Goal: Task Accomplishment & Management: Manage account settings

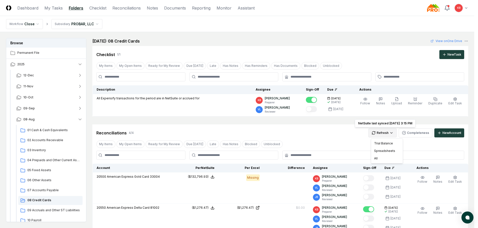
click at [384, 132] on html "CloseCore Dashboard My Tasks Folders Checklist Reconciliations Notes Documents …" at bounding box center [239, 197] width 478 height 394
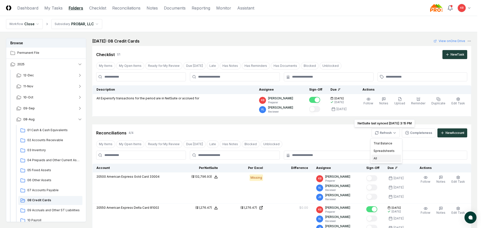
click at [378, 158] on div "All" at bounding box center [387, 159] width 30 height 8
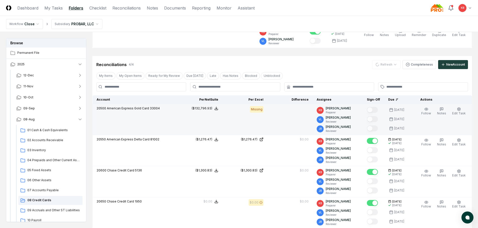
scroll to position [83, 0]
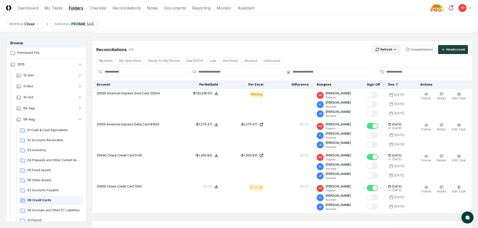
click at [388, 48] on html "CloseCore Dashboard My Tasks Folders Checklist Reconciliations Notes Documents …" at bounding box center [239, 120] width 478 height 407
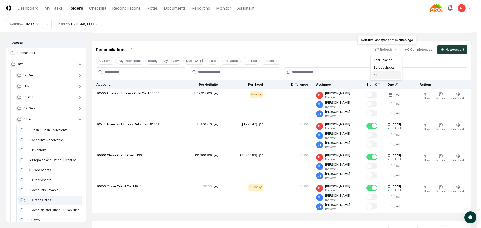
click at [380, 76] on div "All" at bounding box center [387, 75] width 30 height 8
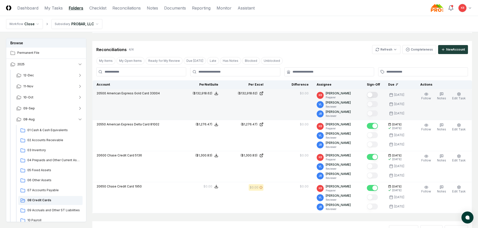
click at [373, 95] on button "Mark complete" at bounding box center [371, 95] width 11 height 6
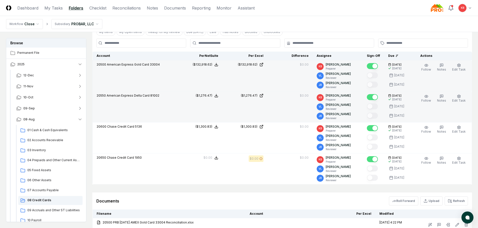
scroll to position [100, 0]
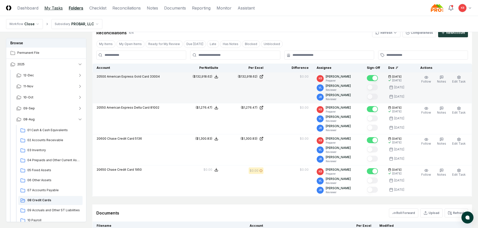
click at [52, 9] on link "My Tasks" at bounding box center [53, 8] width 18 height 6
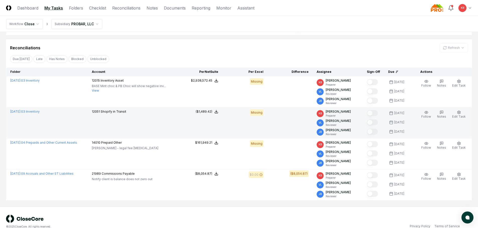
scroll to position [115, 0]
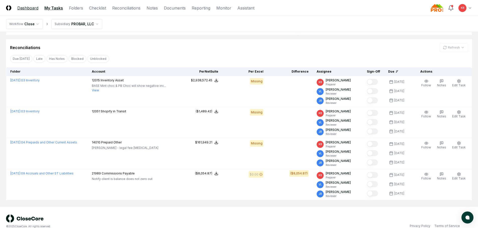
click at [17, 8] on link "Dashboard" at bounding box center [27, 8] width 21 height 6
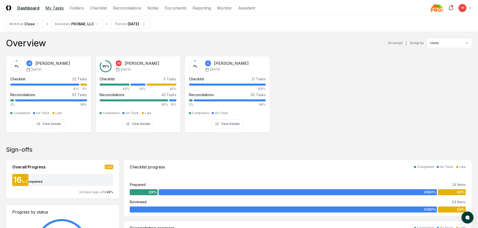
click at [57, 11] on link "My Tasks" at bounding box center [54, 8] width 18 height 6
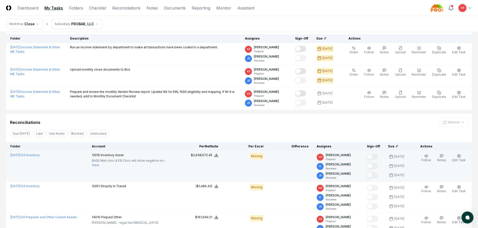
scroll to position [50, 0]
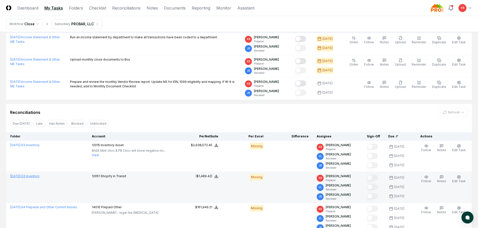
click at [21, 175] on span "[DATE] :" at bounding box center [15, 176] width 11 height 4
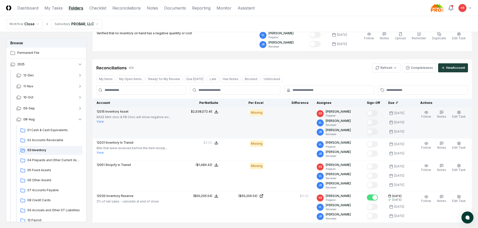
scroll to position [67, 0]
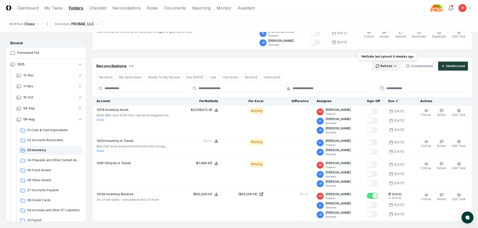
click at [392, 66] on html "CloseCore Dashboard My Tasks Folders Checklist Reconciliations Notes Documents …" at bounding box center [239, 132] width 478 height 398
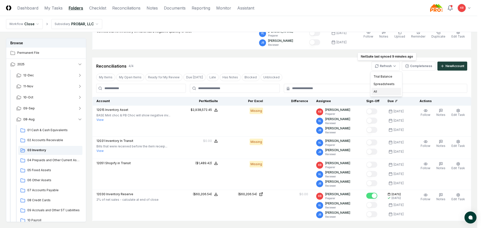
click at [382, 90] on div "All" at bounding box center [387, 92] width 30 height 8
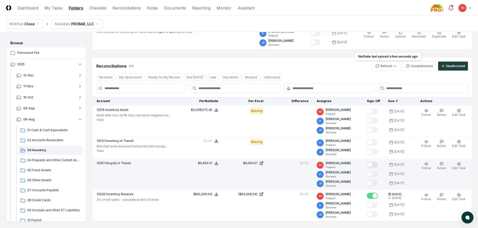
click at [374, 163] on button "Mark complete" at bounding box center [371, 165] width 11 height 6
